Goal: Task Accomplishment & Management: Use online tool/utility

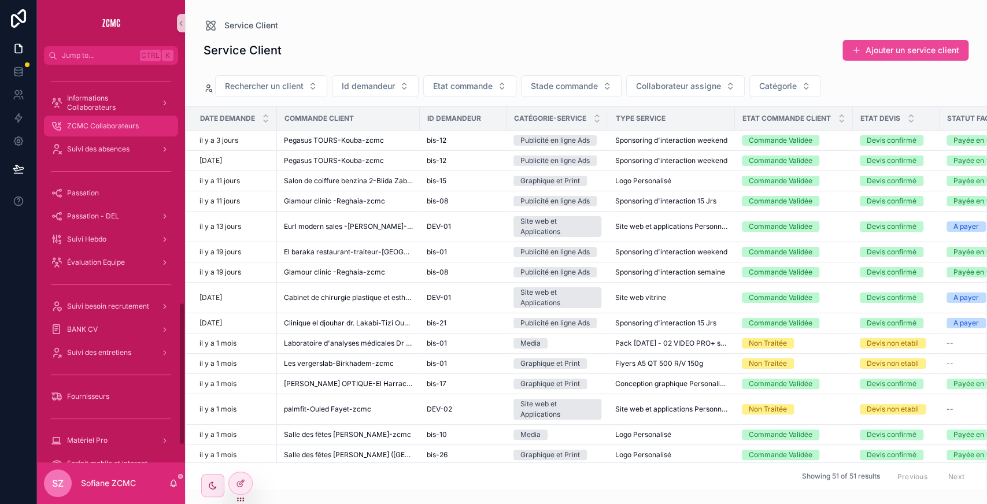
scroll to position [664, 0]
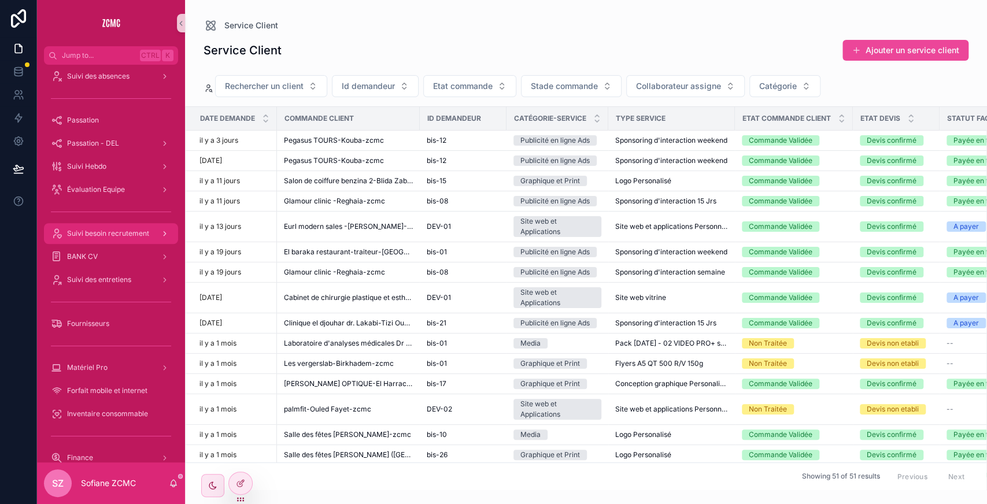
click at [119, 228] on div "Suivi besoin recrutement" at bounding box center [111, 233] width 120 height 19
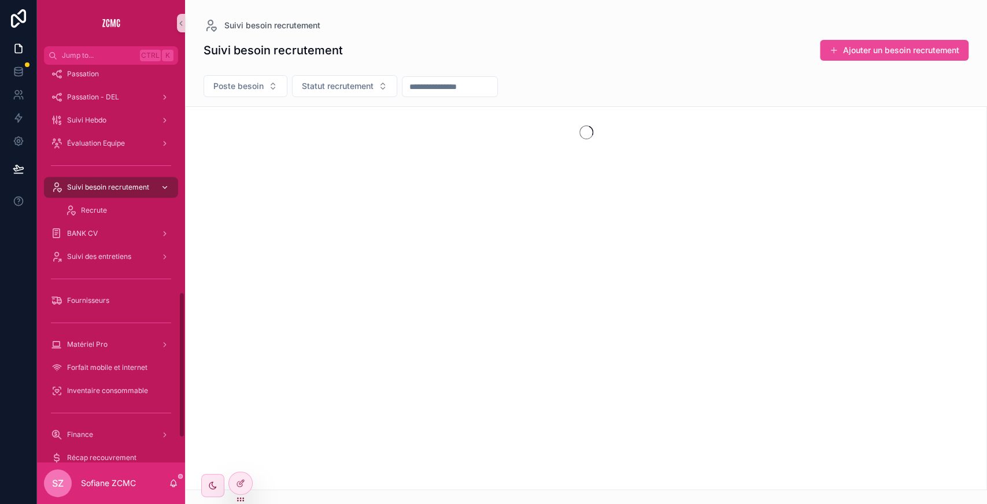
scroll to position [618, 0]
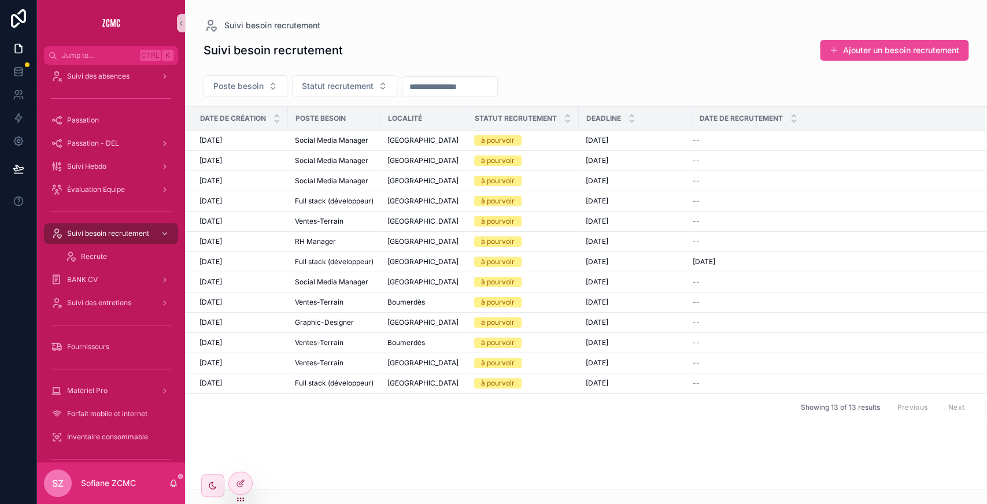
click at [449, 76] on div "scrollable content" at bounding box center [450, 86] width 96 height 21
click at [142, 306] on div "Suivi des entretiens" at bounding box center [111, 303] width 120 height 19
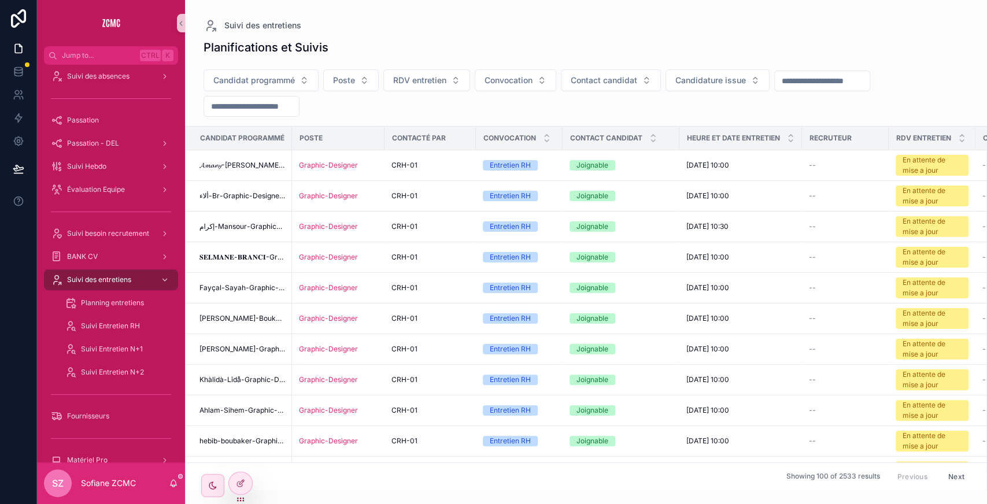
click at [819, 89] on div "scrollable content" at bounding box center [822, 81] width 96 height 21
click at [815, 87] on input "scrollable content" at bounding box center [822, 81] width 95 height 16
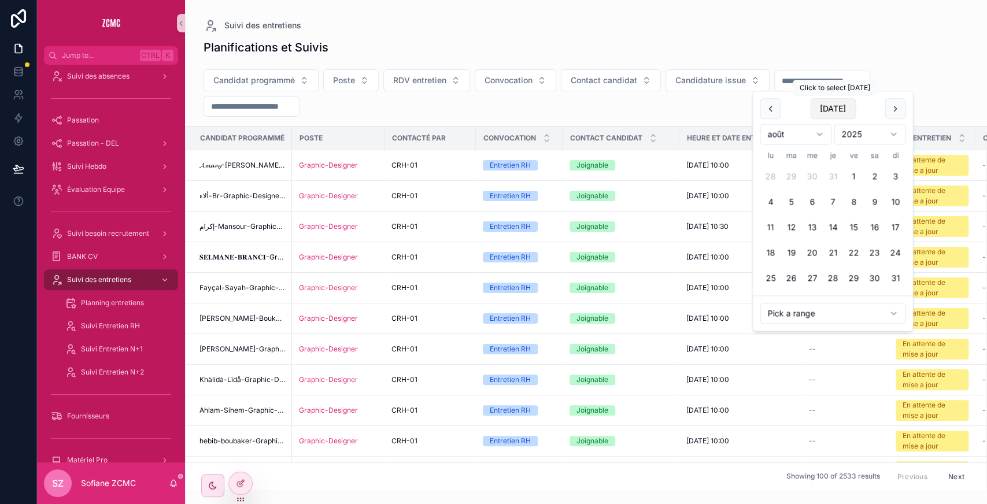
click at [829, 110] on button "[DATE]" at bounding box center [833, 108] width 46 height 21
type input "**********"
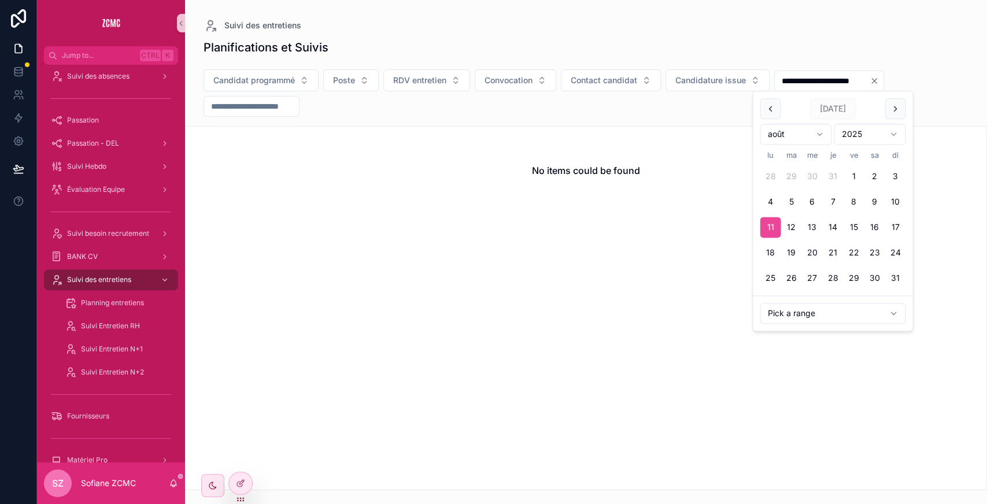
click at [771, 68] on div "**********" at bounding box center [586, 95] width 802 height 61
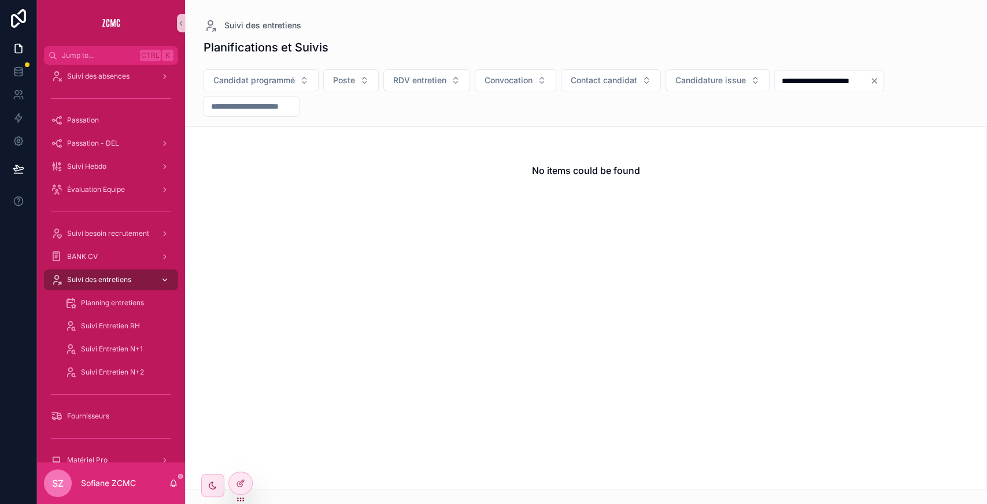
click at [117, 283] on span "Suivi des entretiens" at bounding box center [99, 279] width 64 height 9
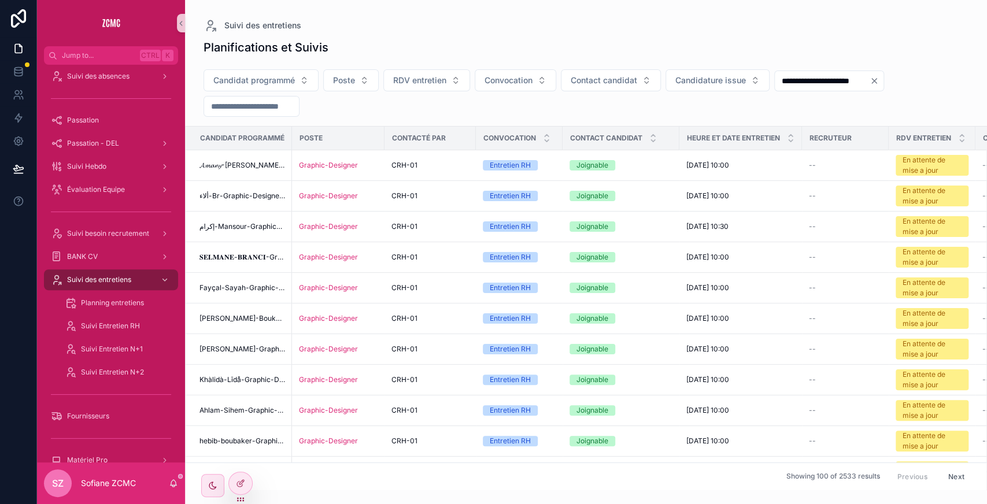
click at [816, 90] on div "**********" at bounding box center [829, 81] width 110 height 21
drag, startPoint x: 816, startPoint y: 90, endPoint x: 800, endPoint y: 68, distance: 27.3
click at [800, 68] on div "**********" at bounding box center [586, 95] width 802 height 61
drag, startPoint x: 800, startPoint y: 68, endPoint x: 795, endPoint y: 76, distance: 9.1
click at [795, 76] on div "**********" at bounding box center [586, 95] width 802 height 61
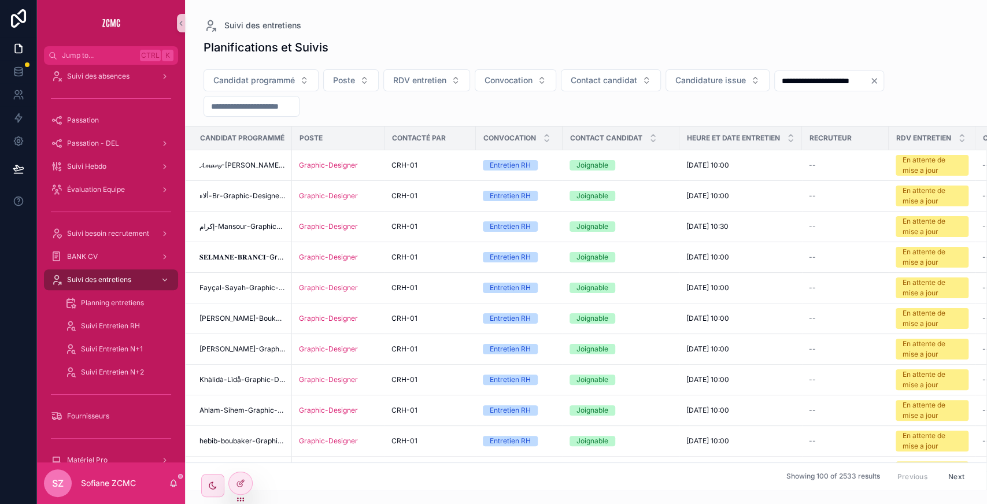
click at [795, 76] on input "**********" at bounding box center [822, 81] width 95 height 16
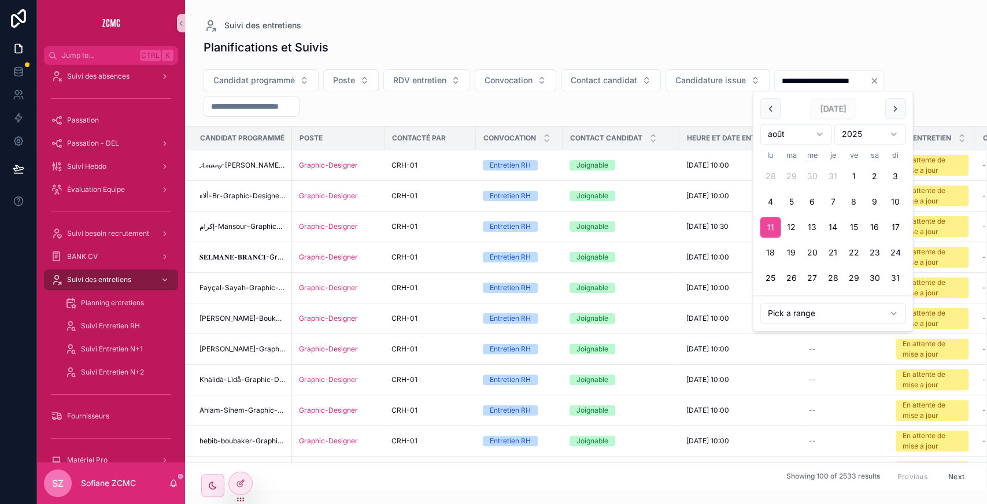
click at [795, 76] on input "**********" at bounding box center [822, 81] width 95 height 16
click at [264, 112] on input "scrollable content" at bounding box center [251, 106] width 95 height 16
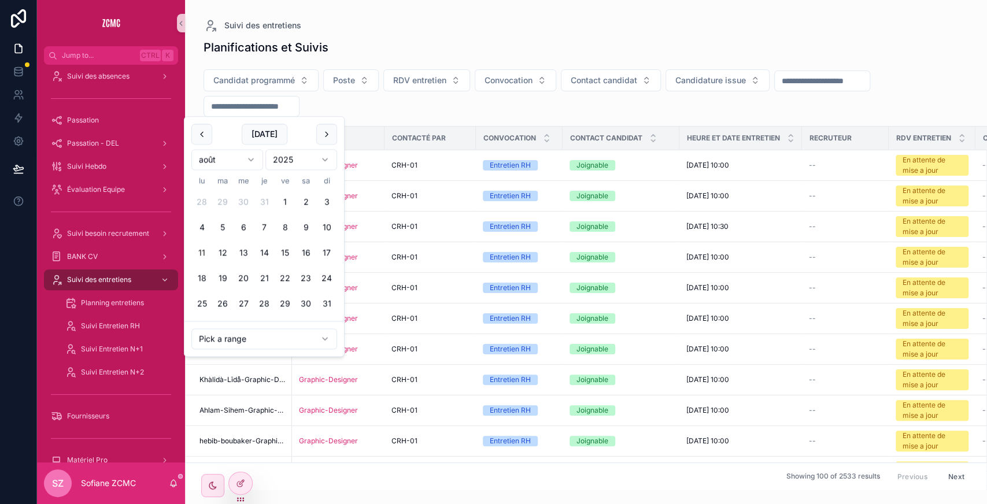
click at [261, 111] on input "scrollable content" at bounding box center [251, 106] width 95 height 16
click at [267, 128] on button "[DATE]" at bounding box center [265, 134] width 46 height 21
type input "**********"
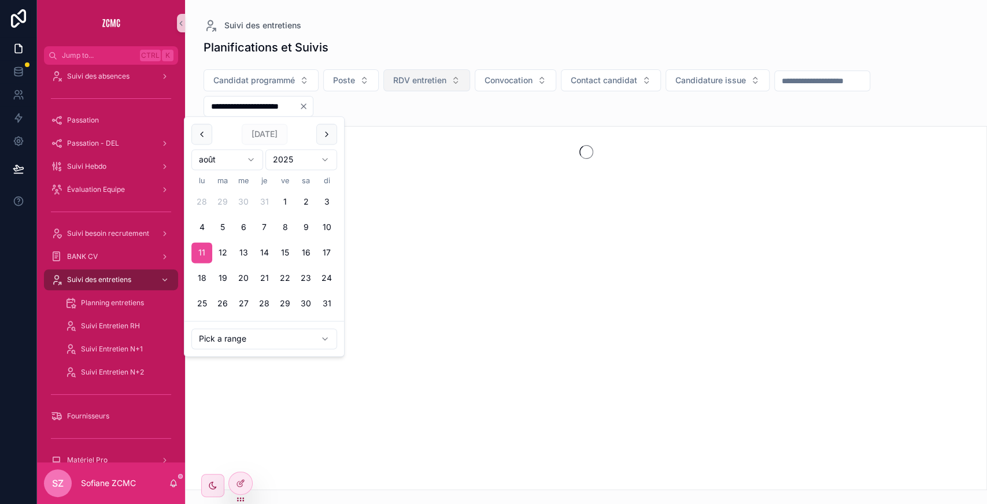
click at [436, 77] on span "RDV entretien" at bounding box center [419, 81] width 53 height 12
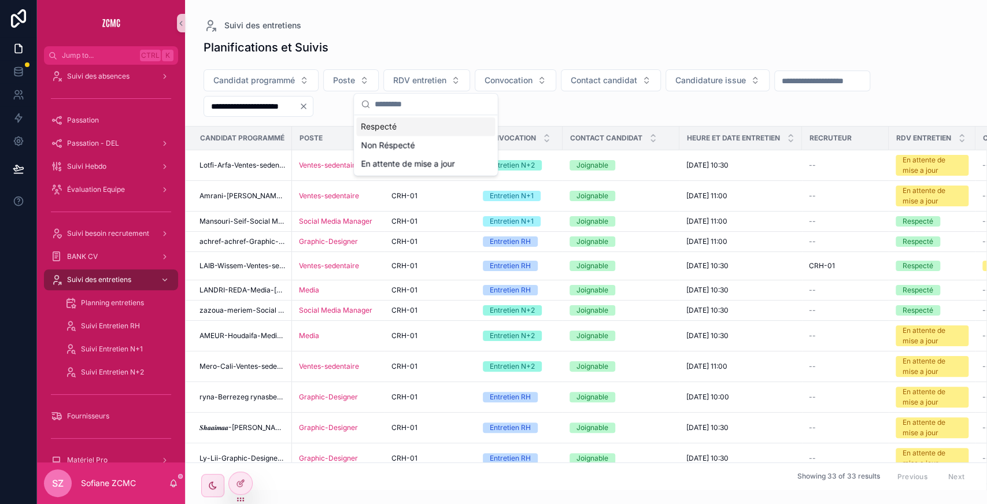
click at [409, 125] on div "Respecté" at bounding box center [425, 126] width 139 height 19
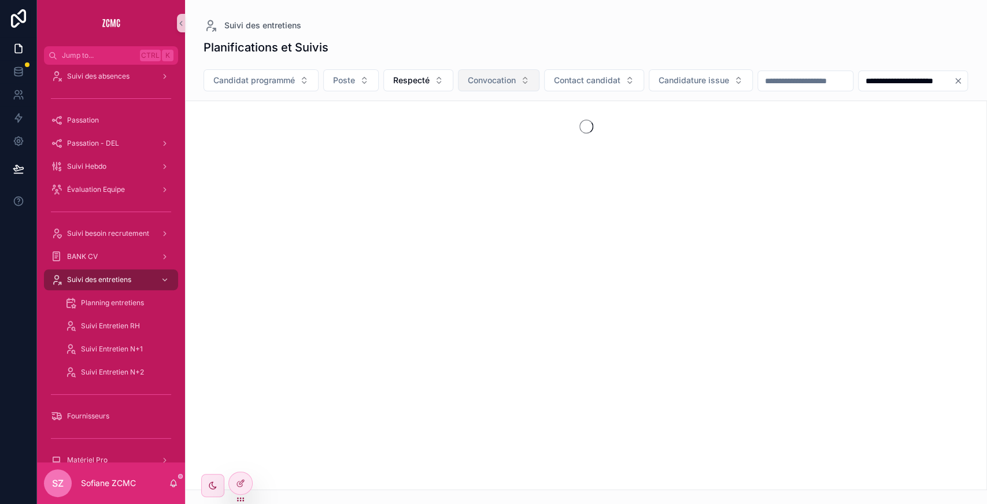
click at [508, 78] on span "Convocation" at bounding box center [492, 81] width 48 height 12
click at [479, 156] on div "Entretien N+2" at bounding box center [497, 163] width 139 height 19
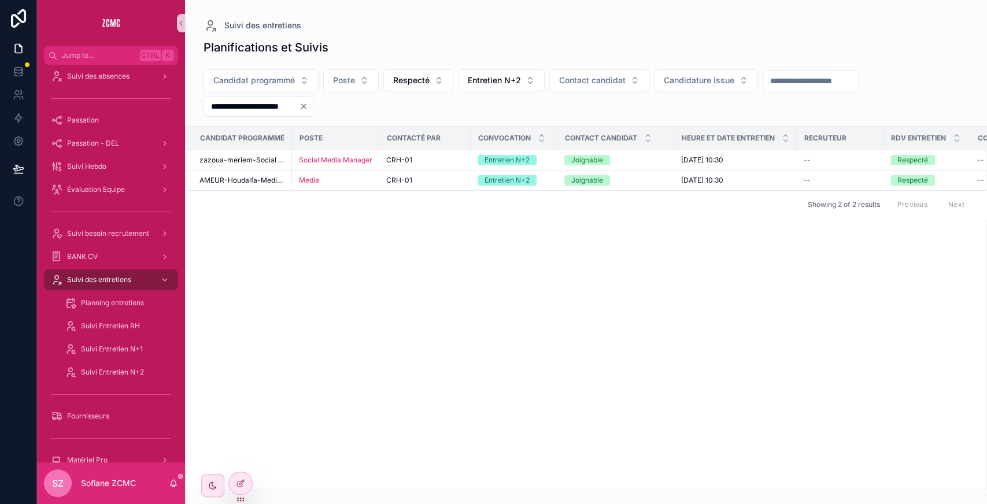
click at [391, 216] on div "Showing 2 of 2 results Previous Next" at bounding box center [586, 204] width 801 height 28
click at [396, 158] on span "CRH-01" at bounding box center [399, 160] width 26 height 9
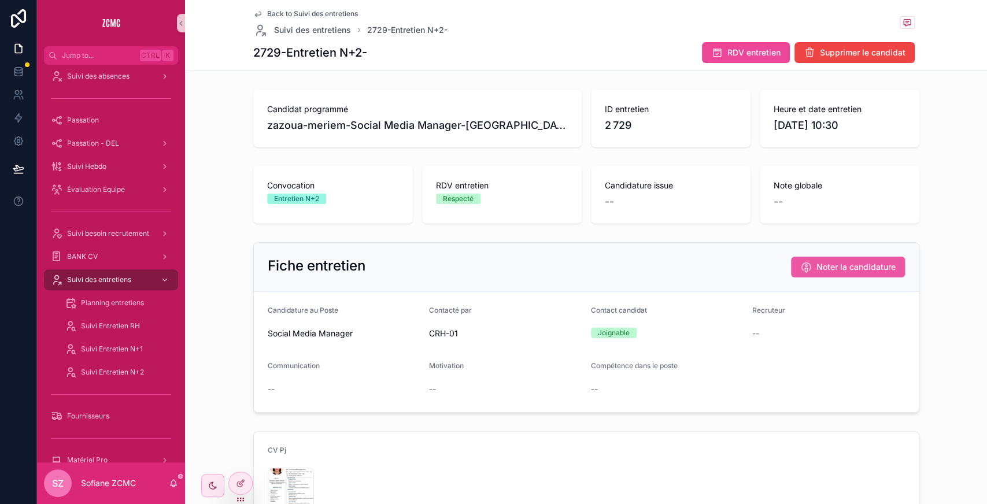
click at [817, 271] on span "Noter la candidature" at bounding box center [856, 267] width 79 height 12
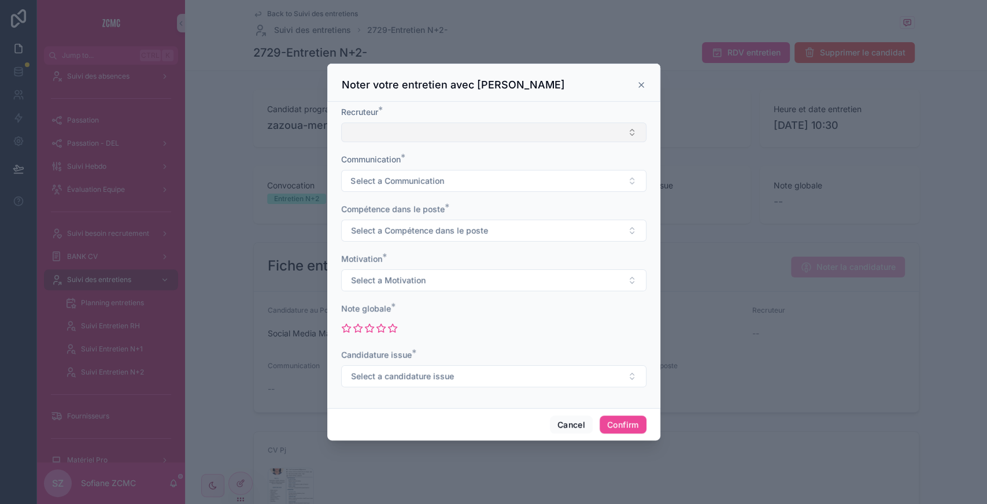
click at [369, 135] on button "Select Button" at bounding box center [493, 133] width 305 height 20
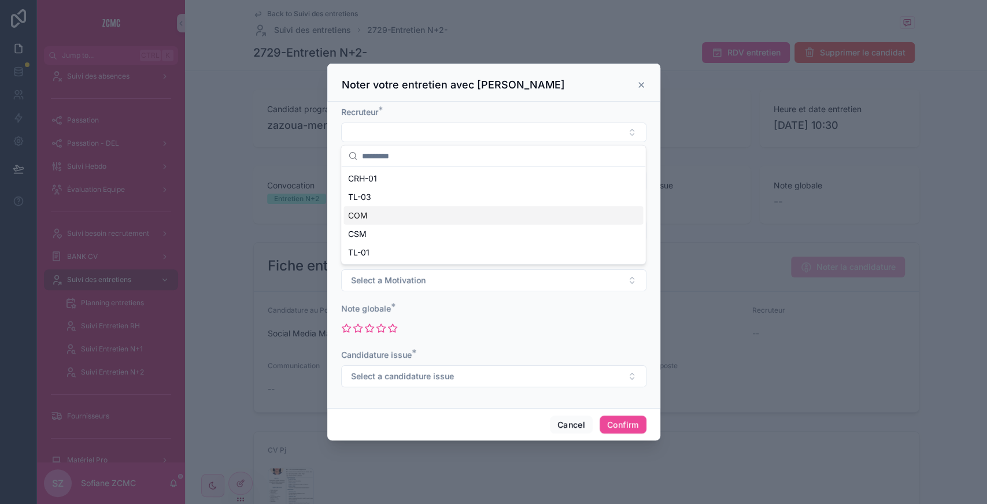
click at [386, 214] on div "COM" at bounding box center [494, 215] width 300 height 19
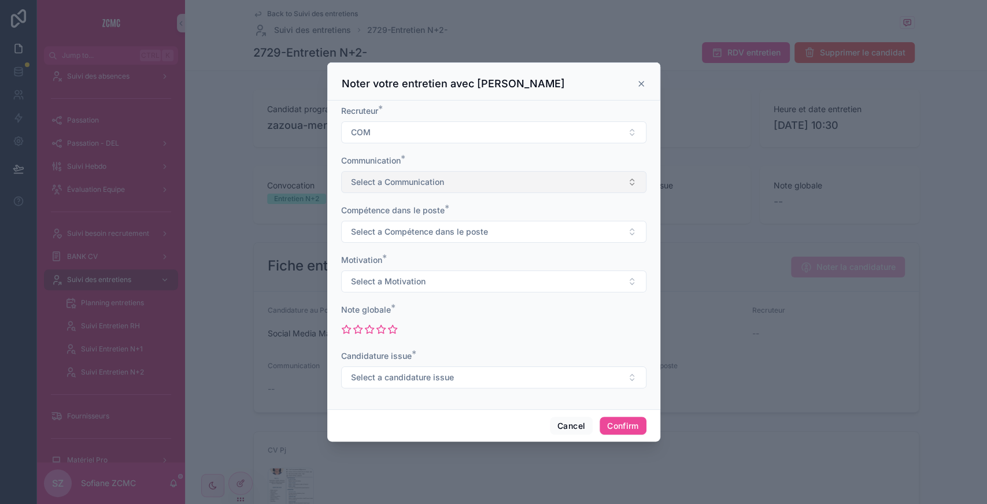
click at [387, 178] on span "Select a Communication" at bounding box center [397, 182] width 93 height 12
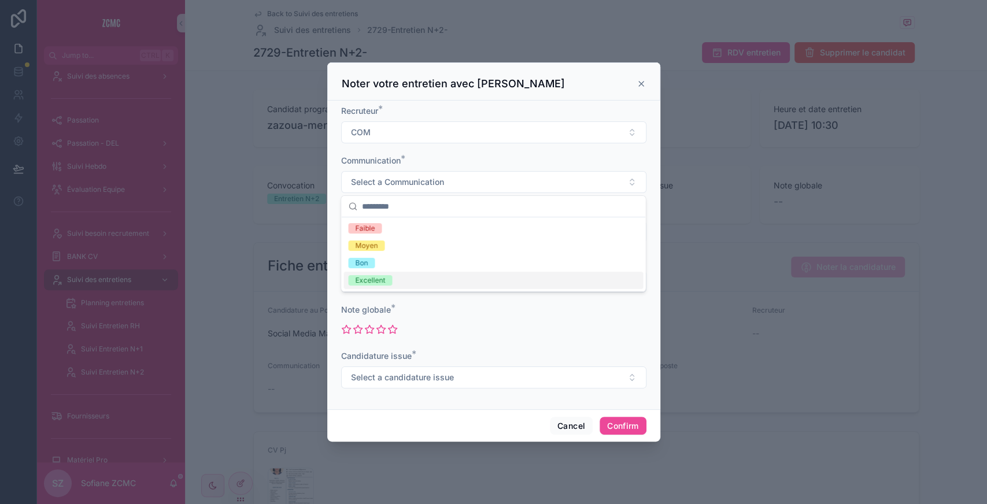
click at [373, 275] on div "Excellent" at bounding box center [370, 280] width 30 height 10
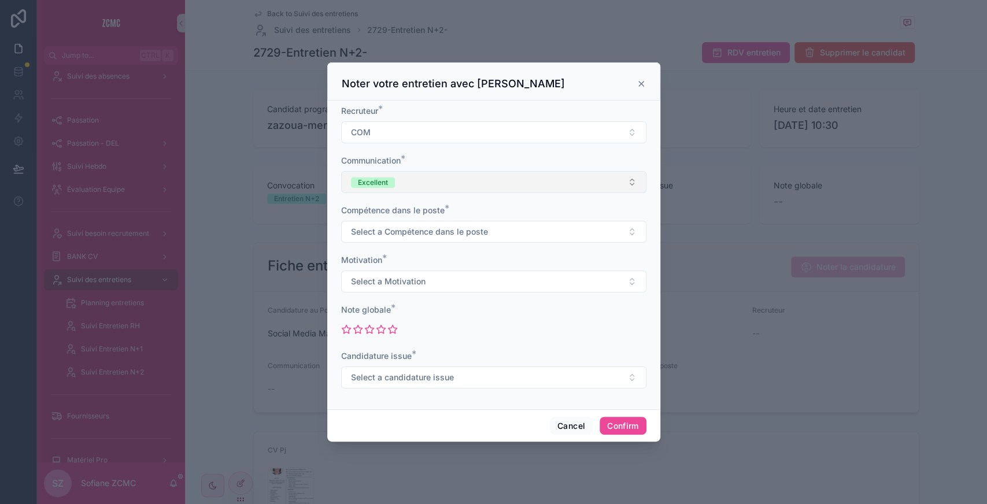
click at [398, 182] on button "Excellent" at bounding box center [493, 182] width 305 height 22
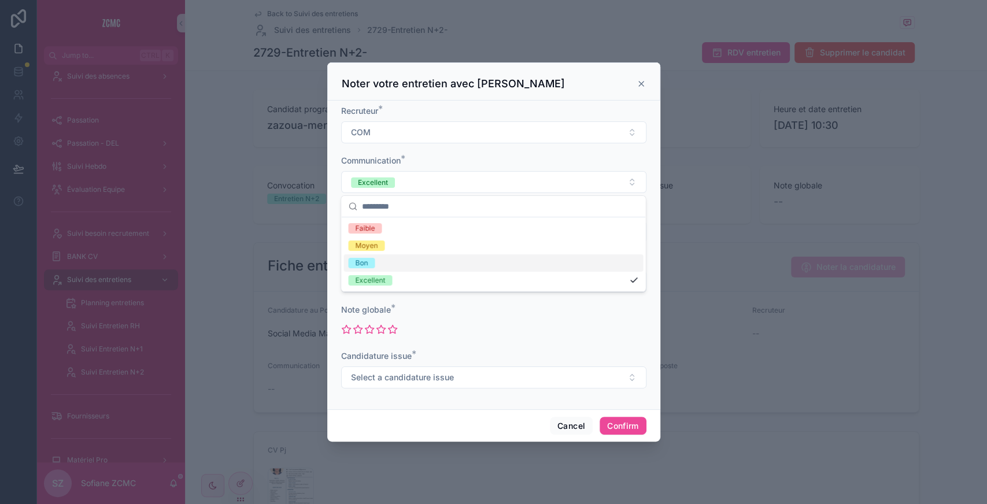
click at [374, 269] on div "Bon" at bounding box center [494, 262] width 300 height 17
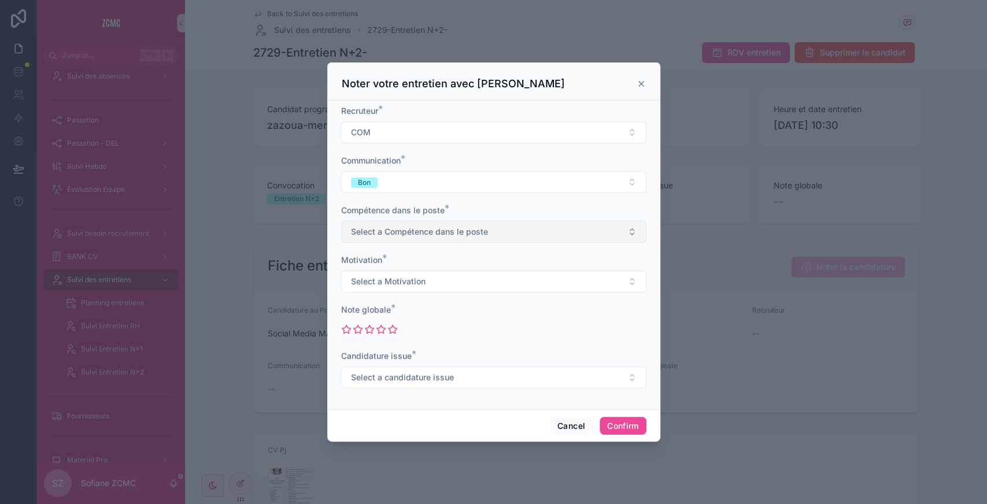
click at [392, 235] on span "Select a Compétence dans le poste" at bounding box center [419, 232] width 137 height 12
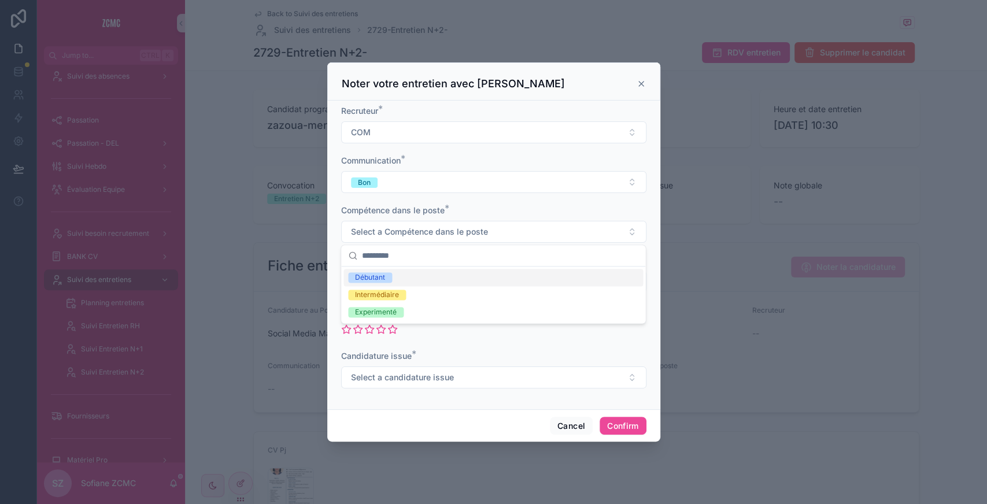
click at [393, 279] on div "Débutant" at bounding box center [494, 277] width 300 height 17
click at [393, 282] on span "Select a Motivation" at bounding box center [388, 282] width 75 height 12
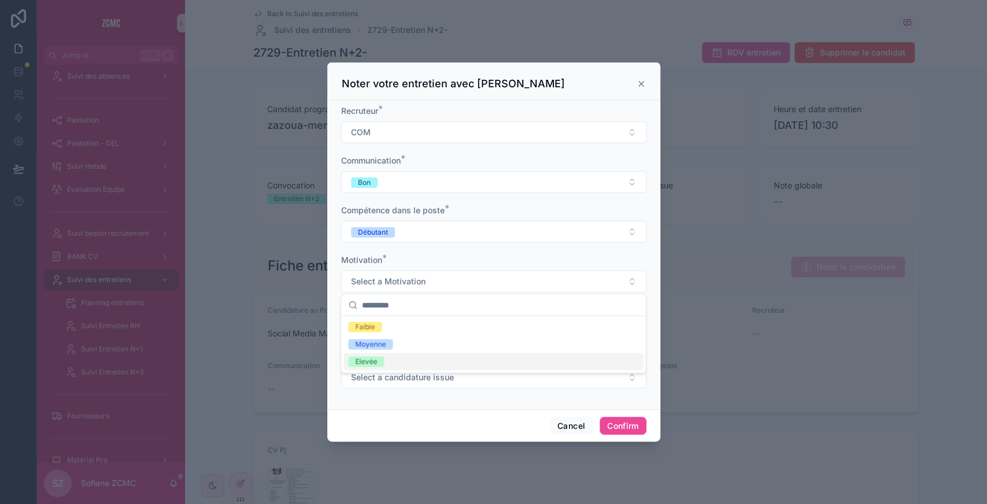
click at [386, 363] on div "Elevée" at bounding box center [494, 361] width 300 height 17
click at [378, 331] on icon at bounding box center [380, 329] width 9 height 8
click at [391, 379] on span "Select a candidature issue" at bounding box center [402, 378] width 103 height 12
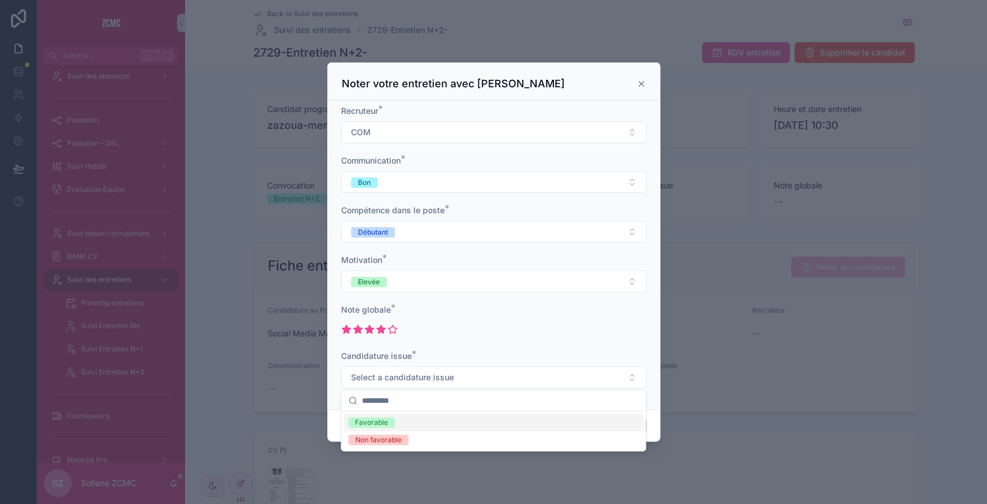
click at [392, 422] on span "Favorable" at bounding box center [371, 423] width 47 height 10
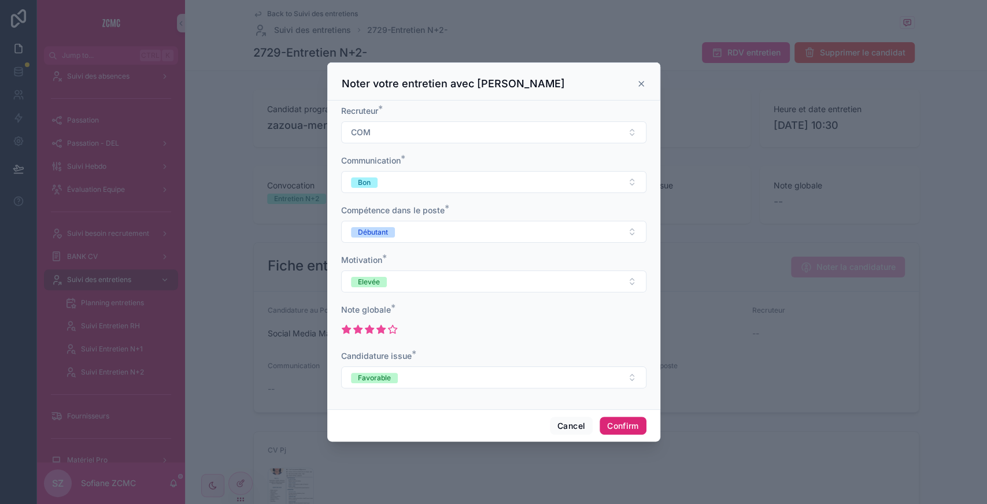
click at [618, 427] on button "Confirm" at bounding box center [623, 426] width 46 height 19
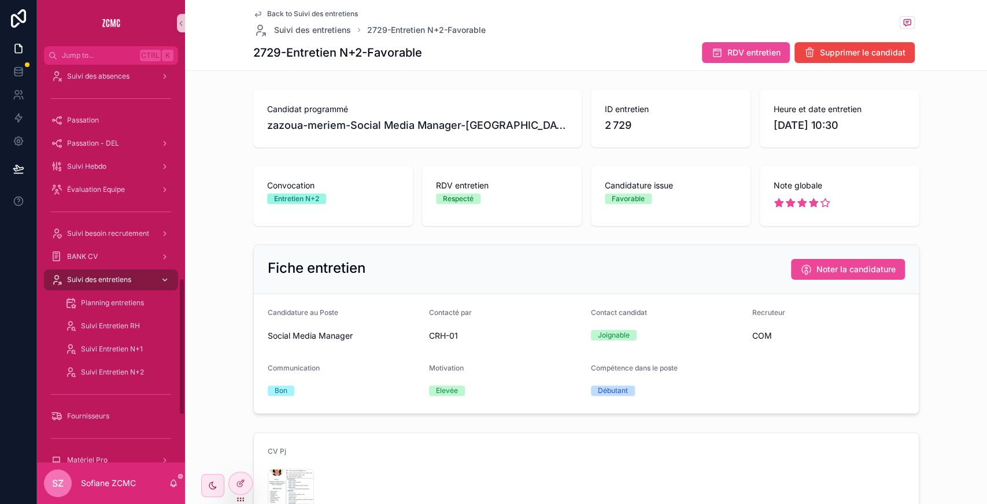
click at [123, 280] on span "Suivi des entretiens" at bounding box center [99, 279] width 64 height 9
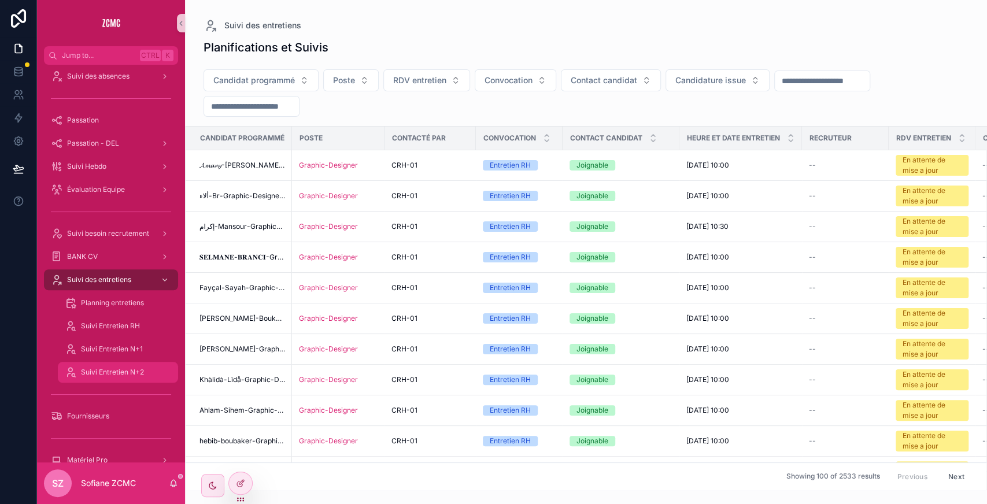
click at [136, 371] on span "Suivi Entretien N+2" at bounding box center [112, 372] width 63 height 9
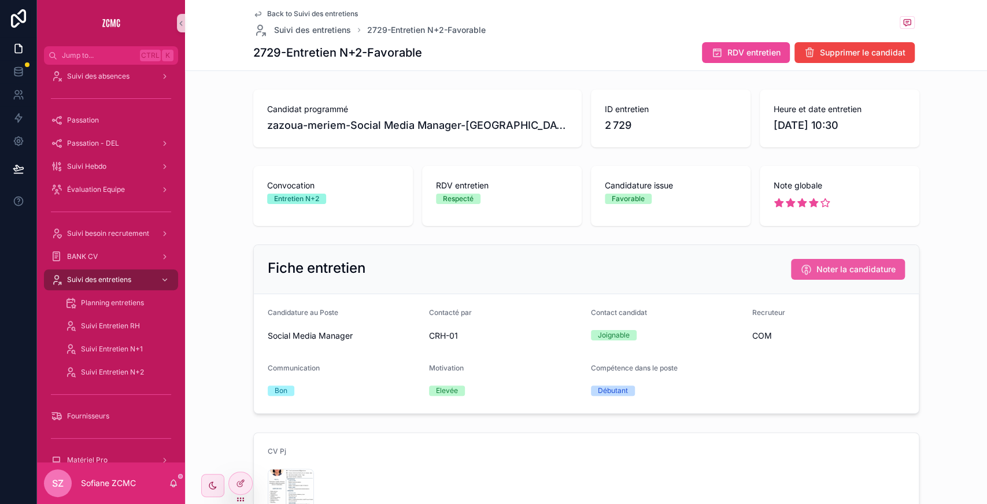
click at [847, 262] on button "Noter la candidature" at bounding box center [848, 269] width 114 height 21
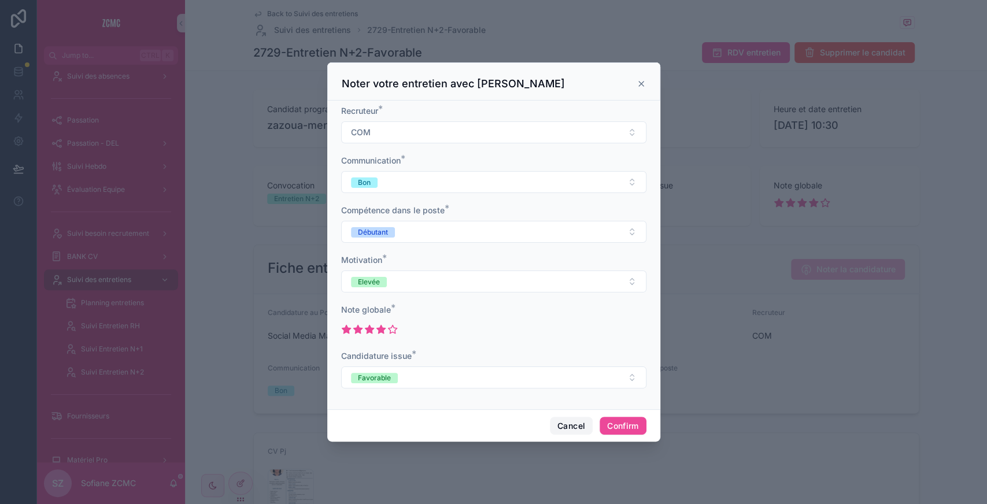
click at [568, 424] on button "Cancel" at bounding box center [571, 426] width 43 height 19
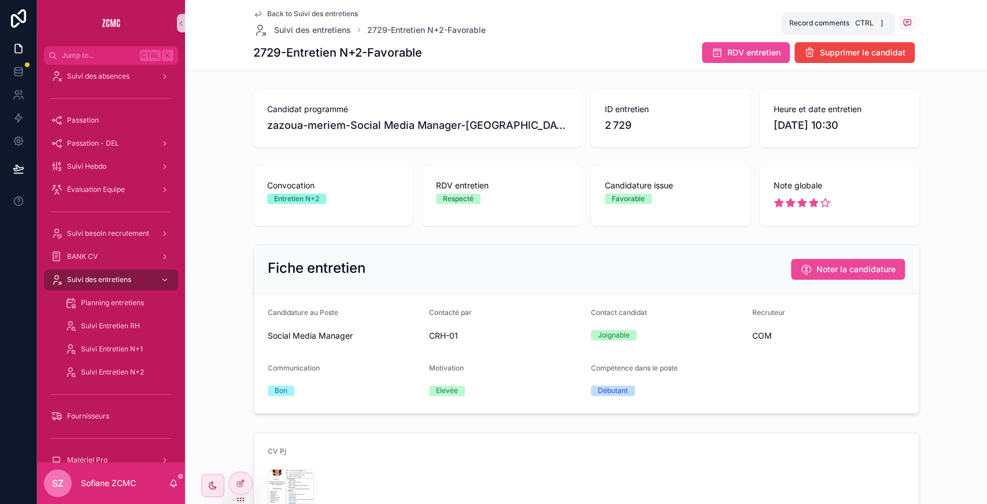
click at [904, 19] on icon "scrollable content" at bounding box center [907, 22] width 7 height 6
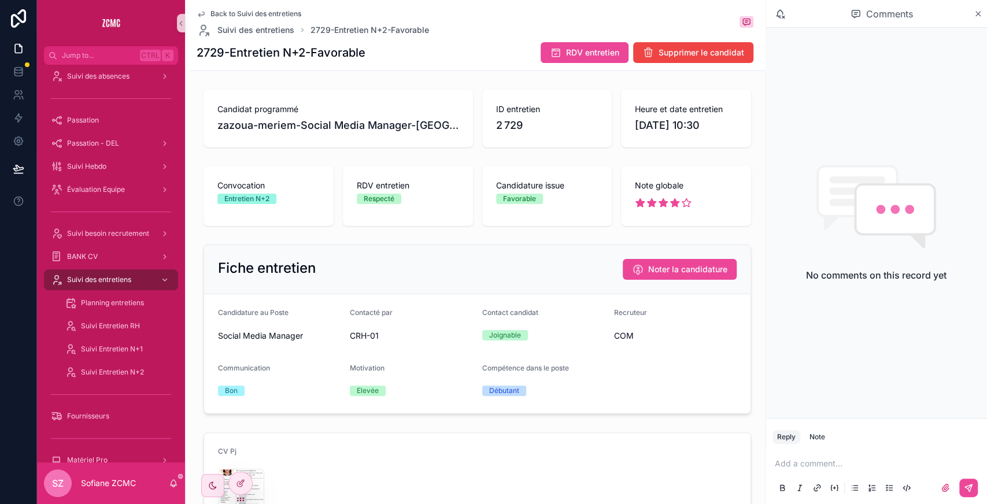
click at [815, 471] on div "Add a comment..." at bounding box center [877, 475] width 208 height 49
click at [818, 441] on div "Note" at bounding box center [818, 437] width 16 height 9
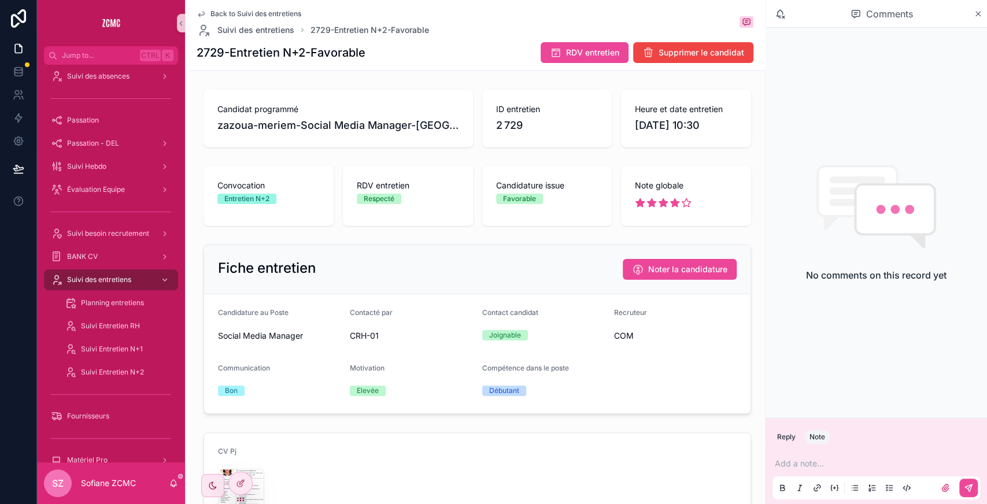
click at [803, 459] on p "scrollable content" at bounding box center [879, 464] width 208 height 12
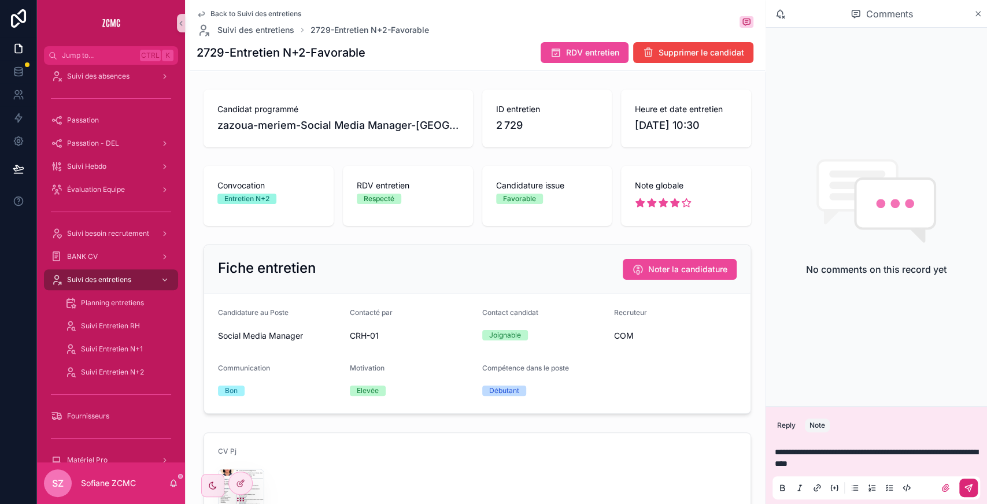
click at [967, 481] on button "scrollable content" at bounding box center [968, 488] width 19 height 19
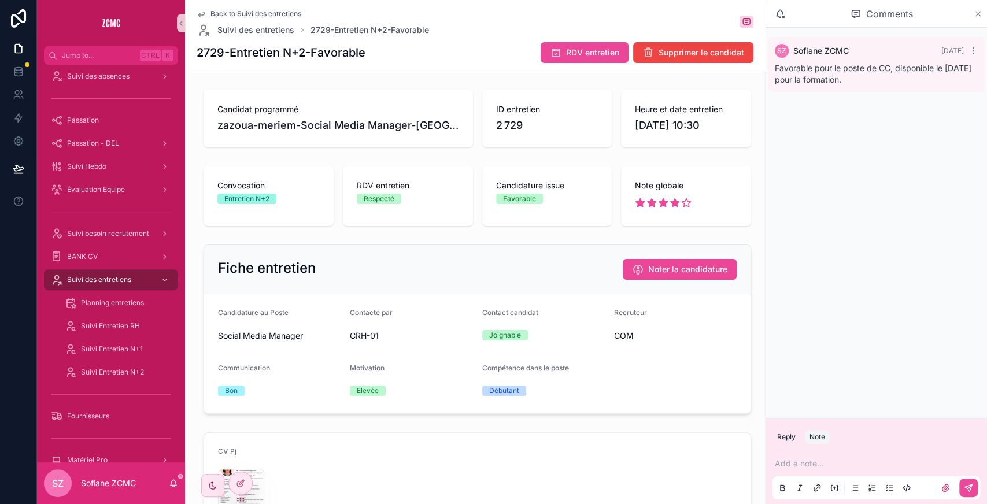
click at [978, 14] on icon "scrollable content" at bounding box center [978, 14] width 5 height 5
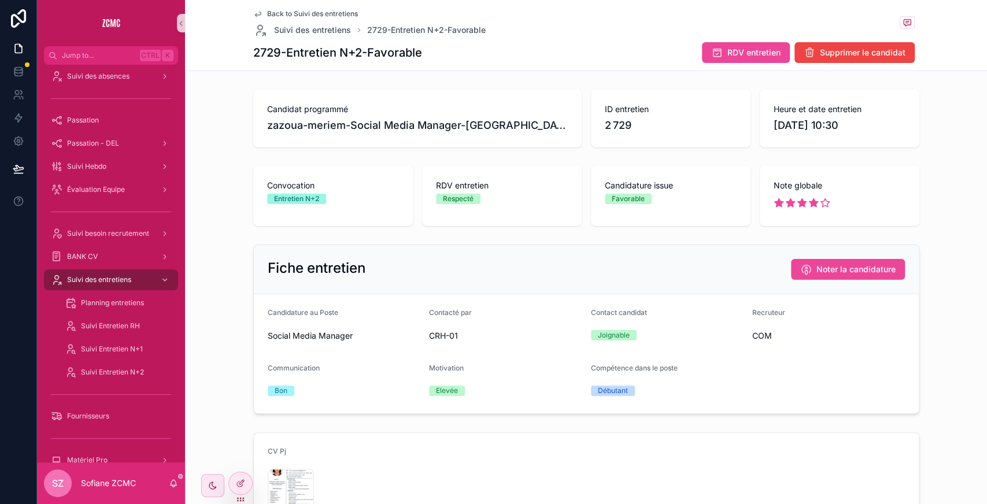
scroll to position [106, 0]
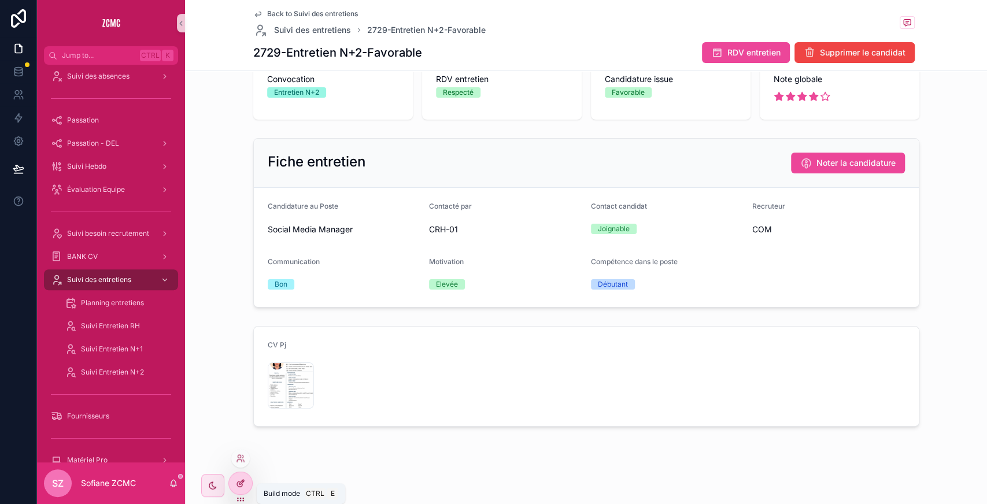
click at [245, 480] on div at bounding box center [240, 483] width 23 height 22
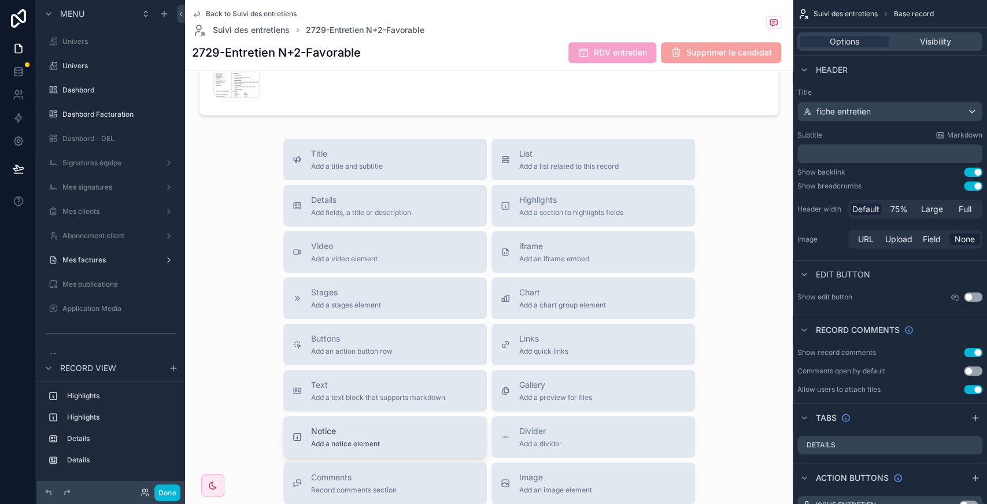
scroll to position [452, 0]
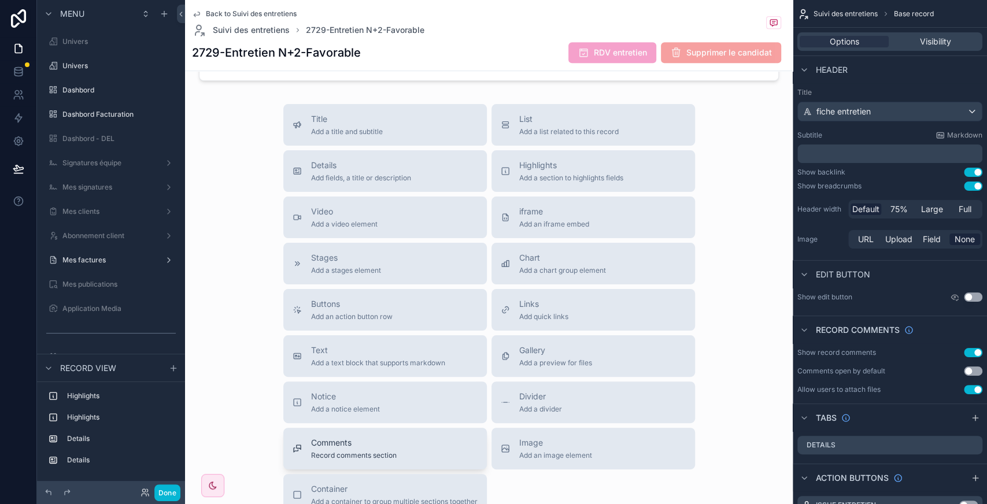
click at [355, 441] on span "Comments" at bounding box center [354, 443] width 86 height 12
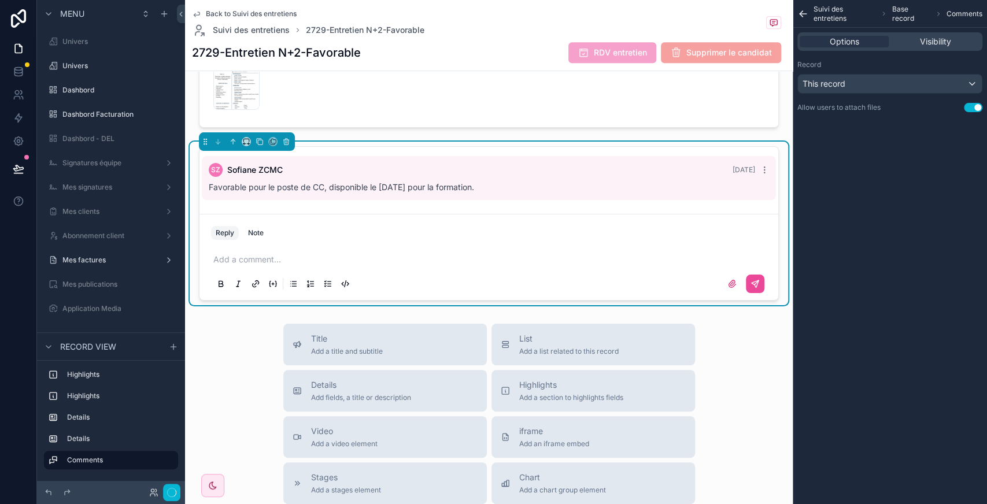
scroll to position [375, 0]
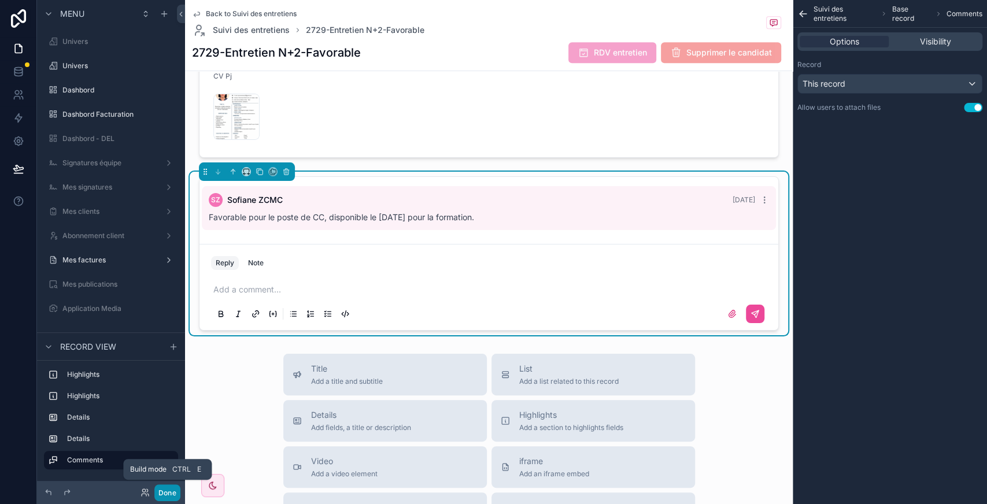
click at [167, 493] on button "Done" at bounding box center [167, 493] width 26 height 17
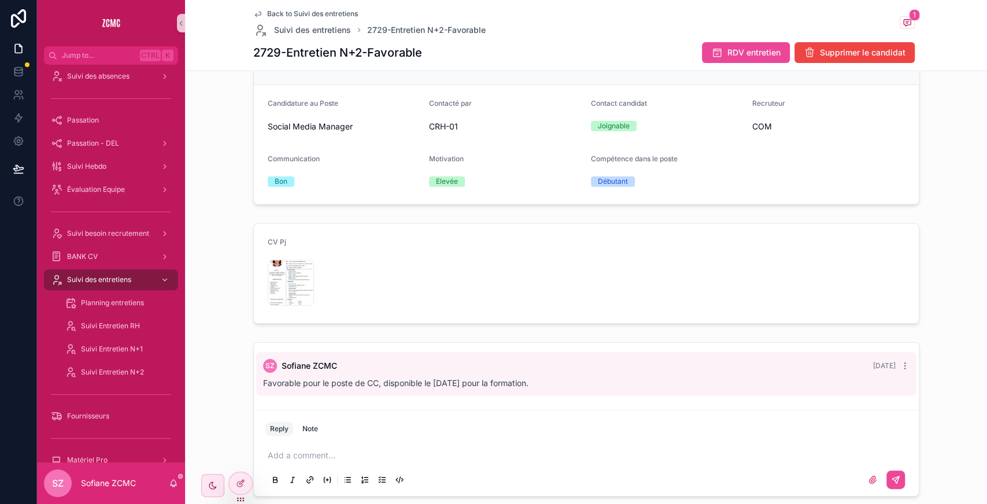
scroll to position [212, 0]
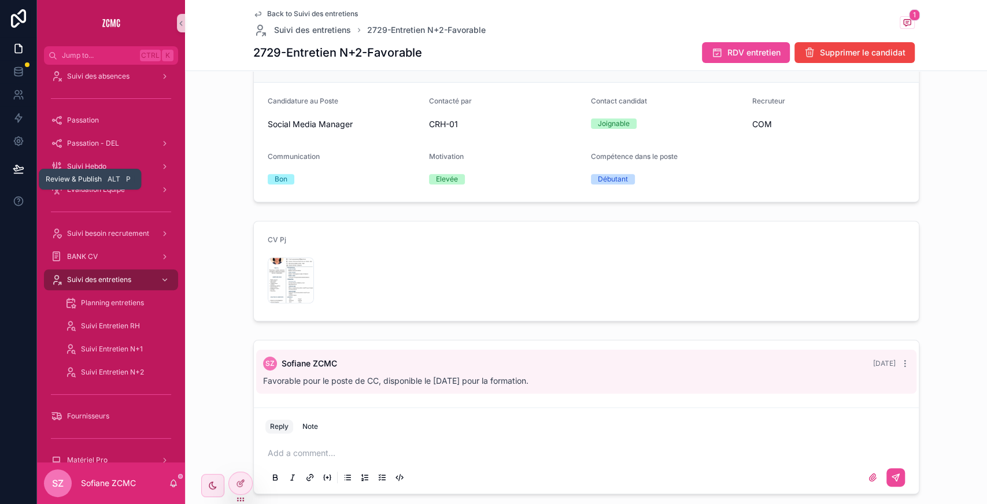
click at [14, 168] on icon at bounding box center [18, 168] width 10 height 6
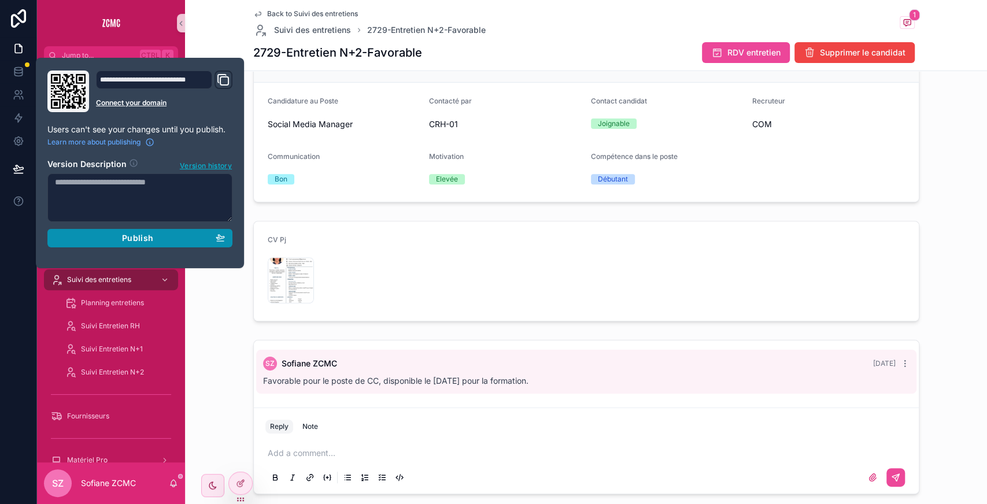
click at [155, 242] on div "Publish" at bounding box center [140, 238] width 170 height 10
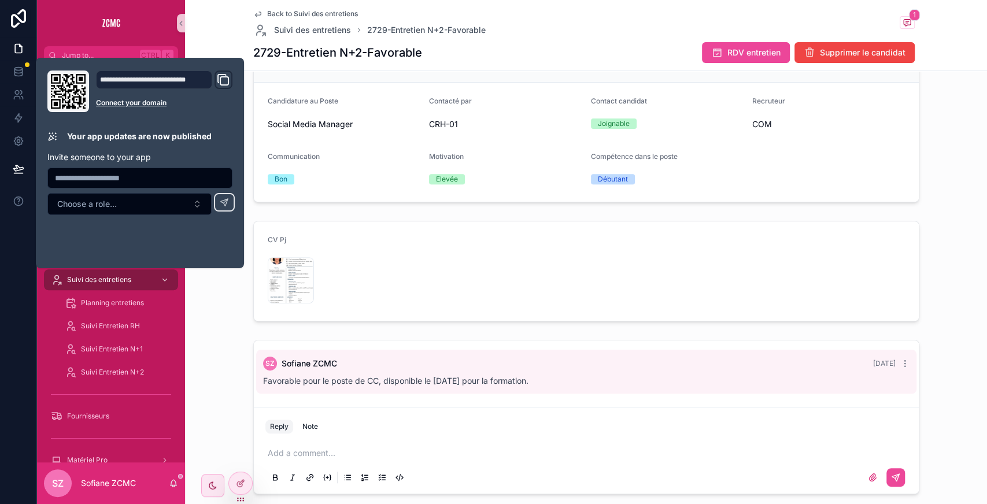
click at [227, 313] on div "CV Pj zazoua-meriem,-smm .png" at bounding box center [586, 271] width 793 height 110
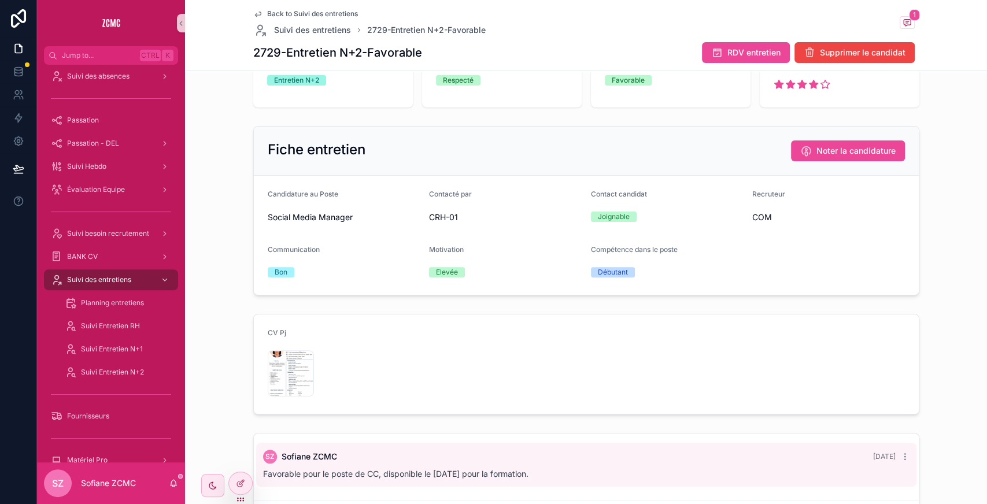
scroll to position [279, 0]
